Goal: Task Accomplishment & Management: Manage account settings

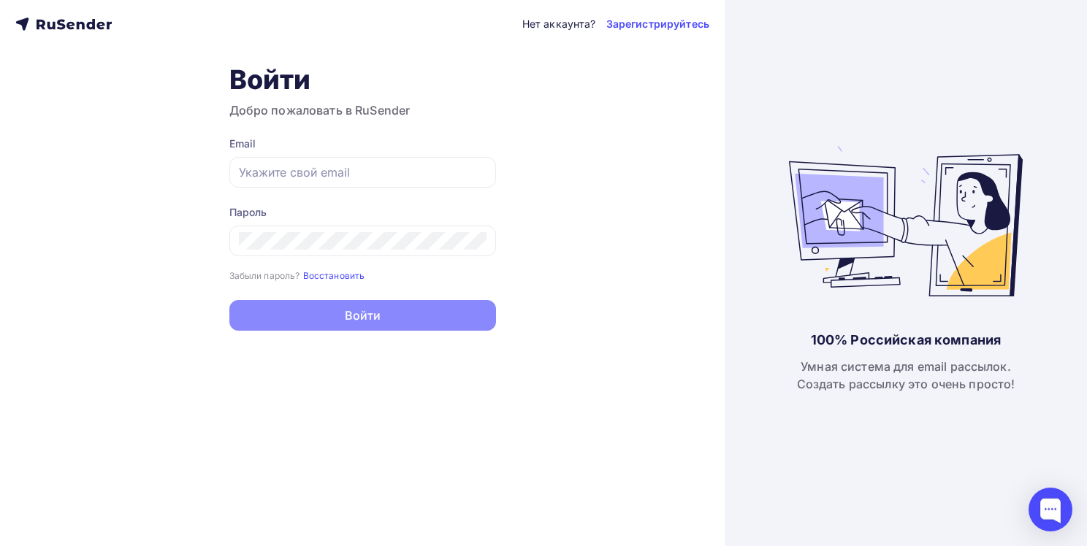
type input "[EMAIL_ADDRESS][DOMAIN_NAME]"
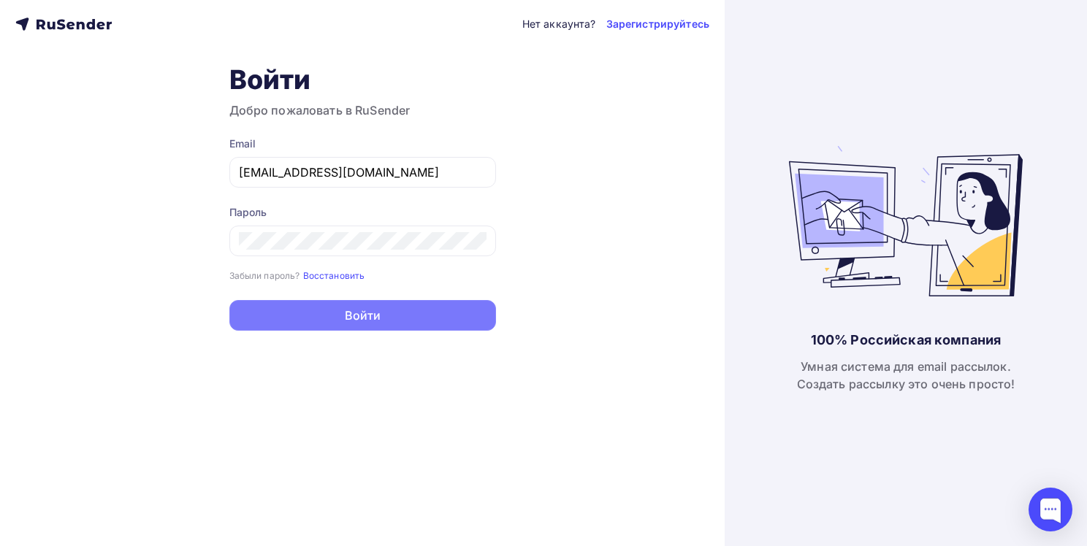
click at [354, 321] on button "Войти" at bounding box center [362, 315] width 267 height 31
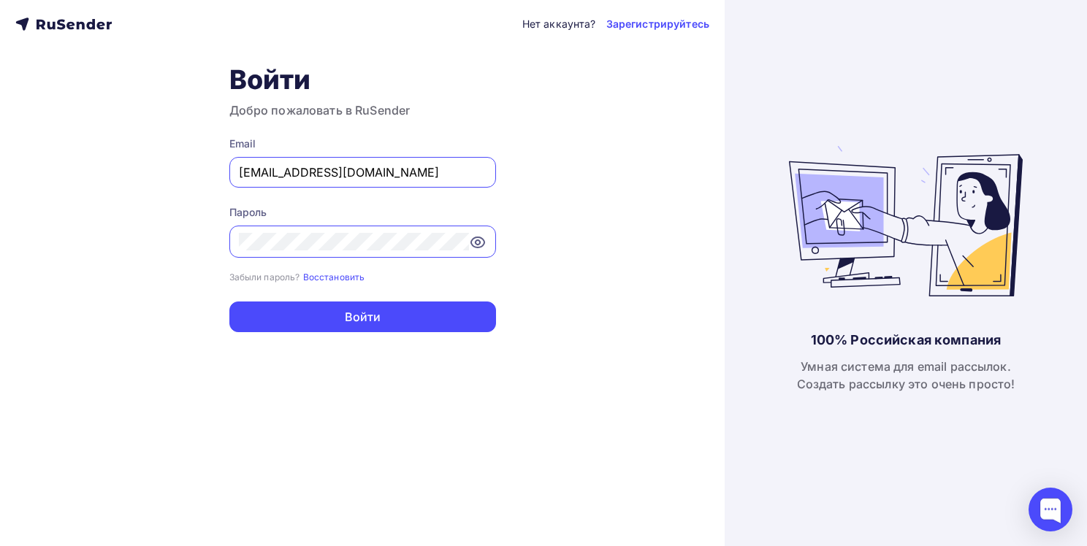
drag, startPoint x: 418, startPoint y: 177, endPoint x: 216, endPoint y: 160, distance: 203.1
click at [216, 160] on div "Нет аккаунта? Зарегистрируйтесь Войти Добро пожаловать в RuSender Email [EMAIL_…" at bounding box center [362, 273] width 725 height 546
paste input "maxdevrf@gmai"
type input "[EMAIL_ADDRESS][DOMAIN_NAME]"
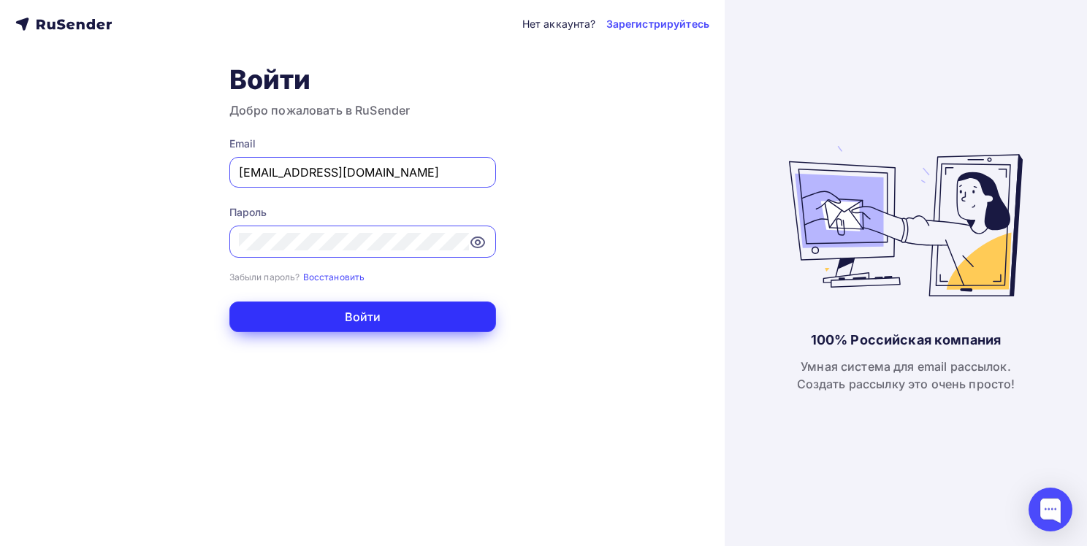
click at [337, 324] on button "Войти" at bounding box center [362, 317] width 267 height 31
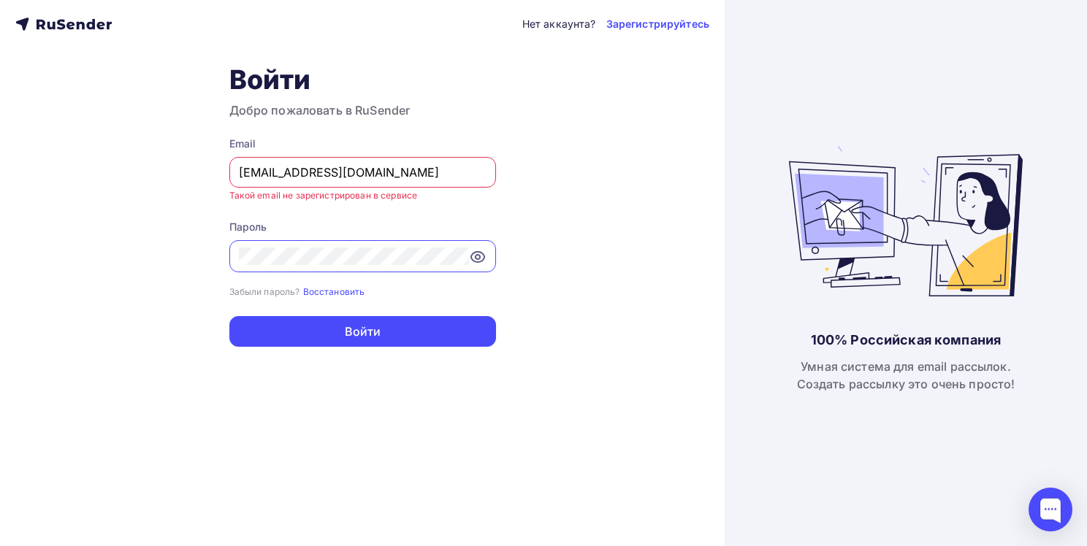
click at [549, 202] on div "Нет аккаунта? Зарегистрируйтесь Войти Добро пожаловать в RuSender Email [EMAIL_…" at bounding box center [362, 273] width 725 height 546
click at [471, 257] on icon at bounding box center [477, 257] width 13 height 10
click at [535, 302] on div "Нет аккаунта? Зарегистрируйтесь Войти Добро пожаловать в RuSender Email [EMAIL_…" at bounding box center [362, 273] width 725 height 546
click at [336, 175] on input "[EMAIL_ADDRESS][DOMAIN_NAME]" at bounding box center [363, 173] width 248 height 18
click at [260, 405] on div "Нет аккаунта? Зарегистрируйтесь Войти Добро пожаловать в RuSender Email [EMAIL_…" at bounding box center [362, 273] width 725 height 546
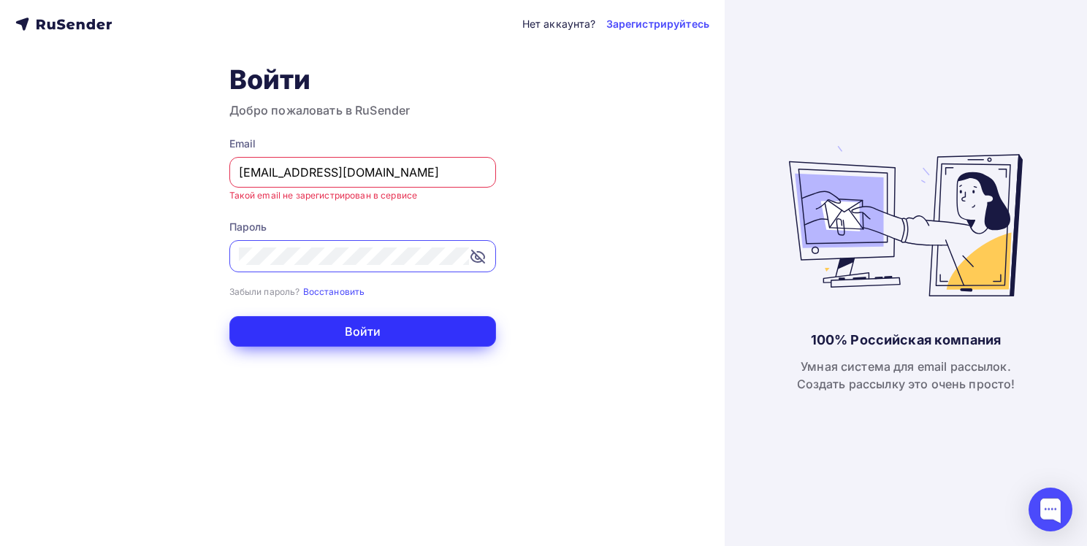
click at [339, 334] on button "Войти" at bounding box center [362, 331] width 267 height 31
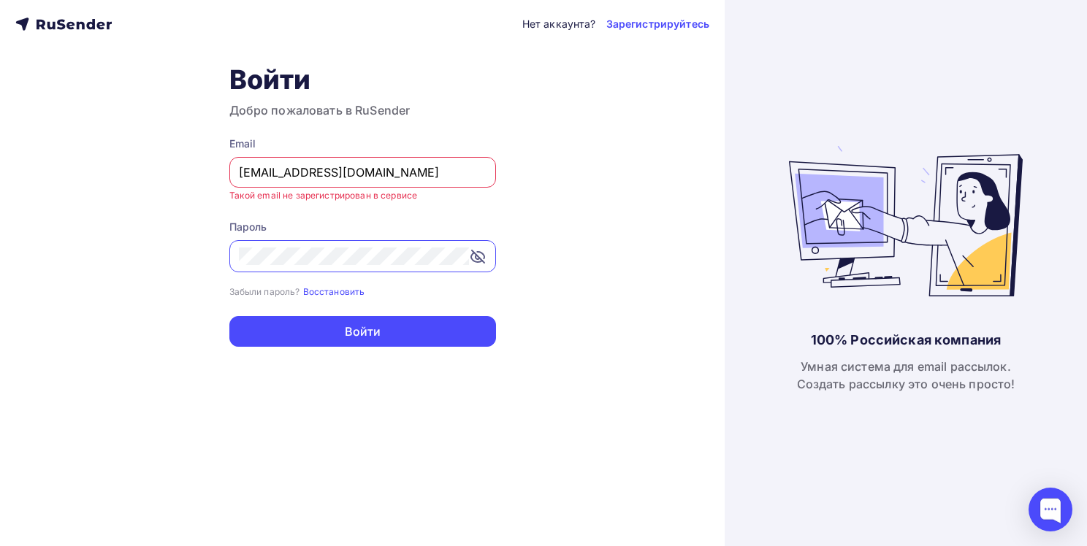
click at [318, 298] on form "Email [EMAIL_ADDRESS][DOMAIN_NAME] Такой email не зарегистрирован в сервисе Пар…" at bounding box center [362, 242] width 267 height 210
click at [320, 294] on small "Восстановить" at bounding box center [334, 291] width 62 height 11
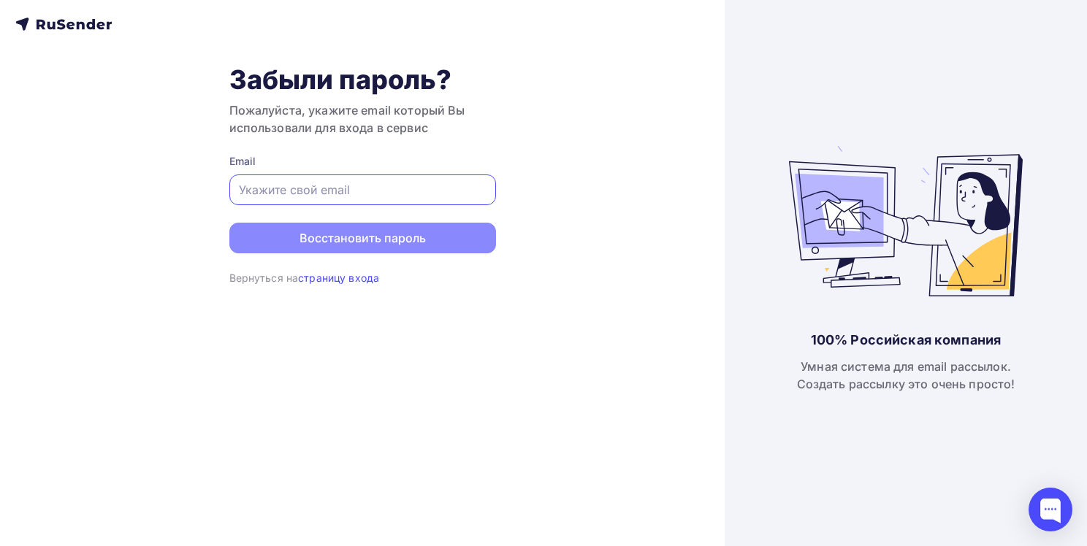
click at [416, 181] on input "text" at bounding box center [363, 190] width 248 height 18
paste input "[EMAIL_ADDRESS][DOMAIN_NAME]"
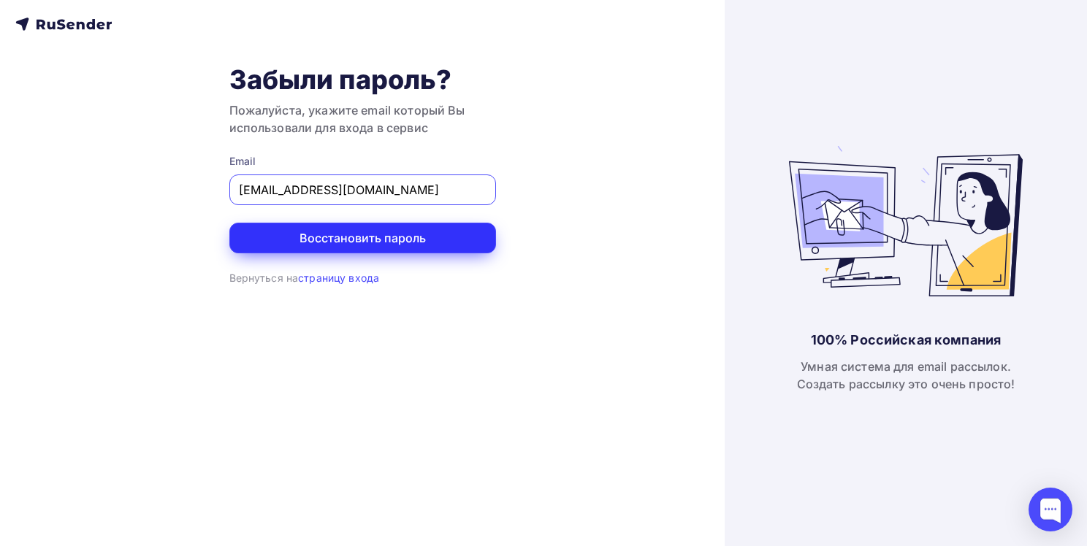
click at [348, 229] on button "Восстановить пароль" at bounding box center [362, 238] width 267 height 31
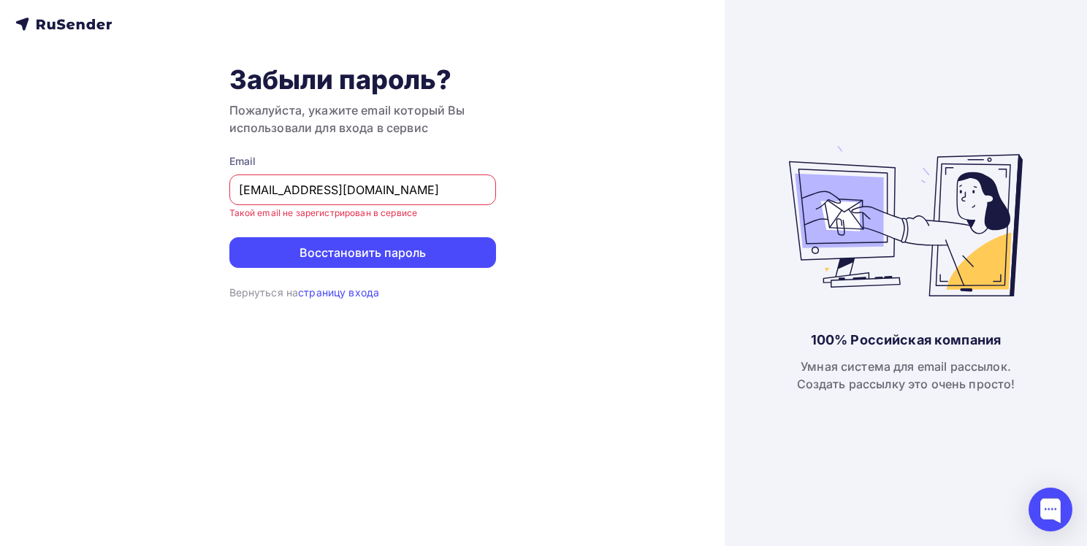
click at [405, 184] on input "[EMAIL_ADDRESS][DOMAIN_NAME]" at bounding box center [363, 190] width 248 height 18
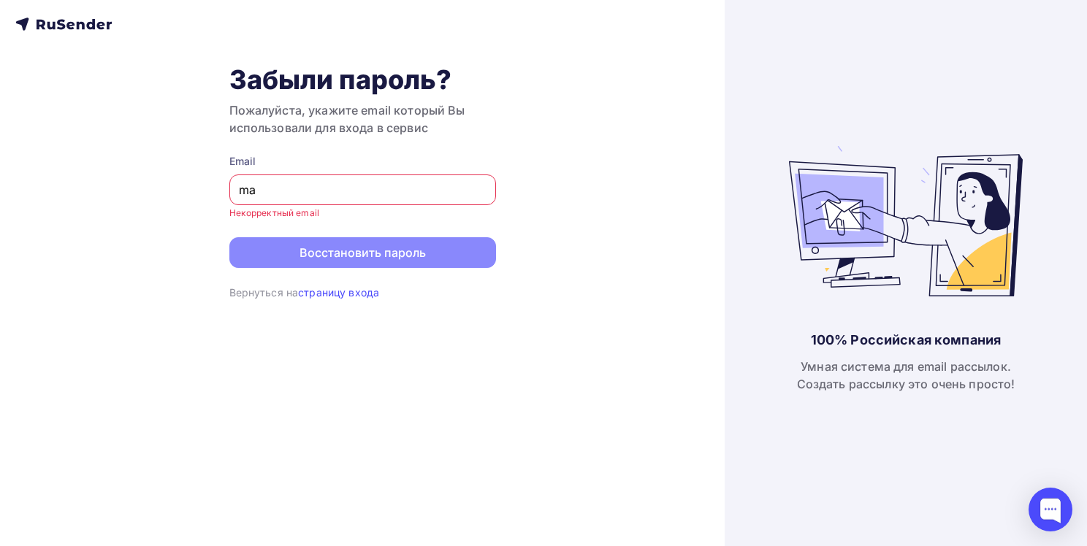
type input "m"
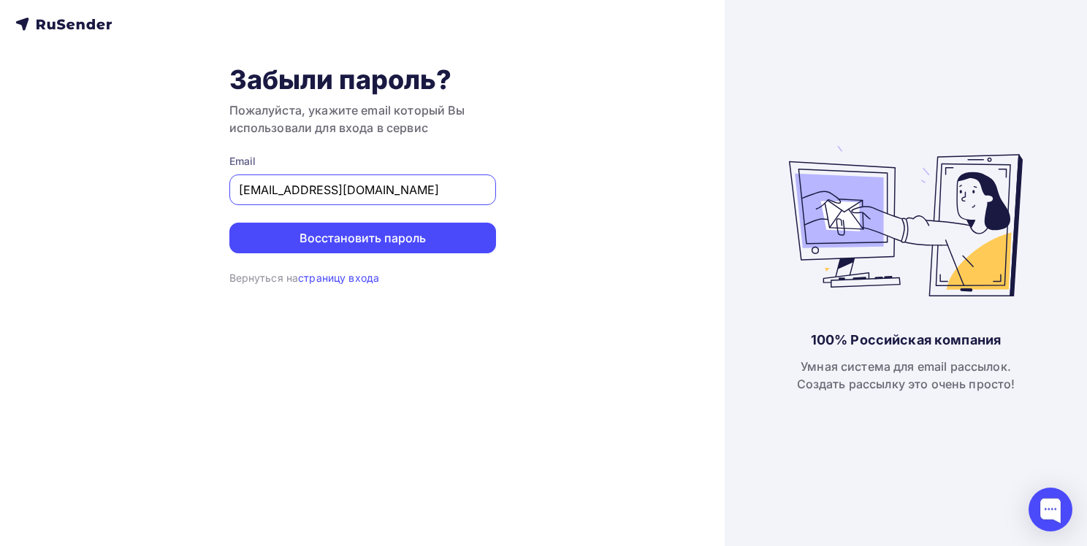
type input "[EMAIL_ADDRESS][DOMAIN_NAME]"
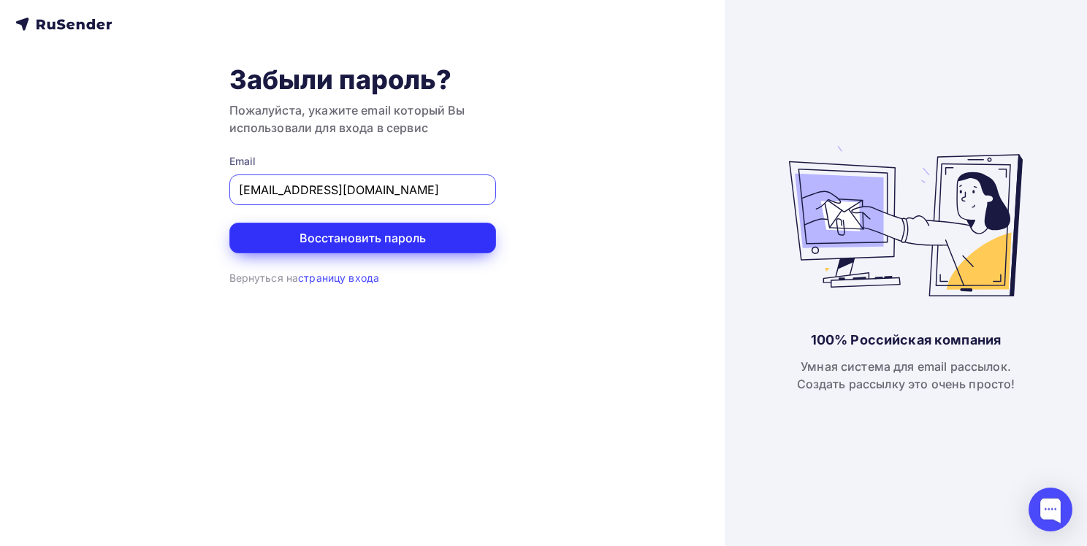
click at [403, 244] on button "Восстановить пароль" at bounding box center [362, 238] width 267 height 31
